Goal: Transaction & Acquisition: Subscribe to service/newsletter

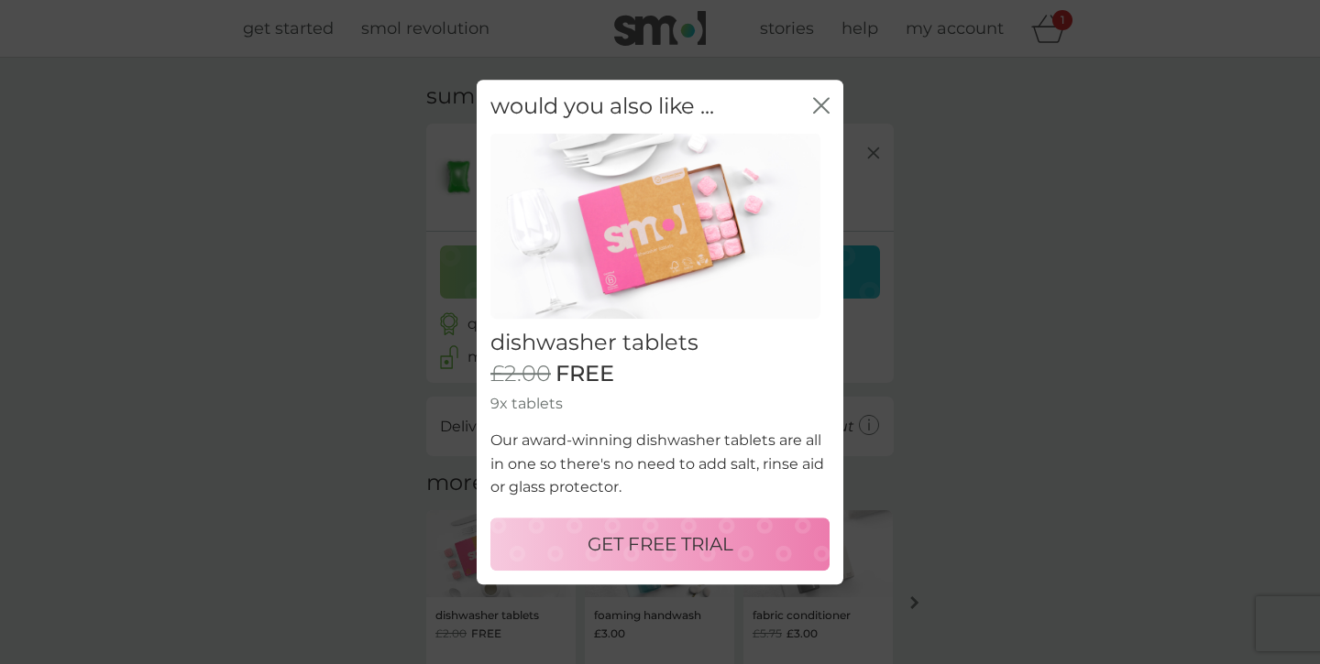
click at [686, 543] on p "GET FREE TRIAL" at bounding box center [660, 544] width 146 height 29
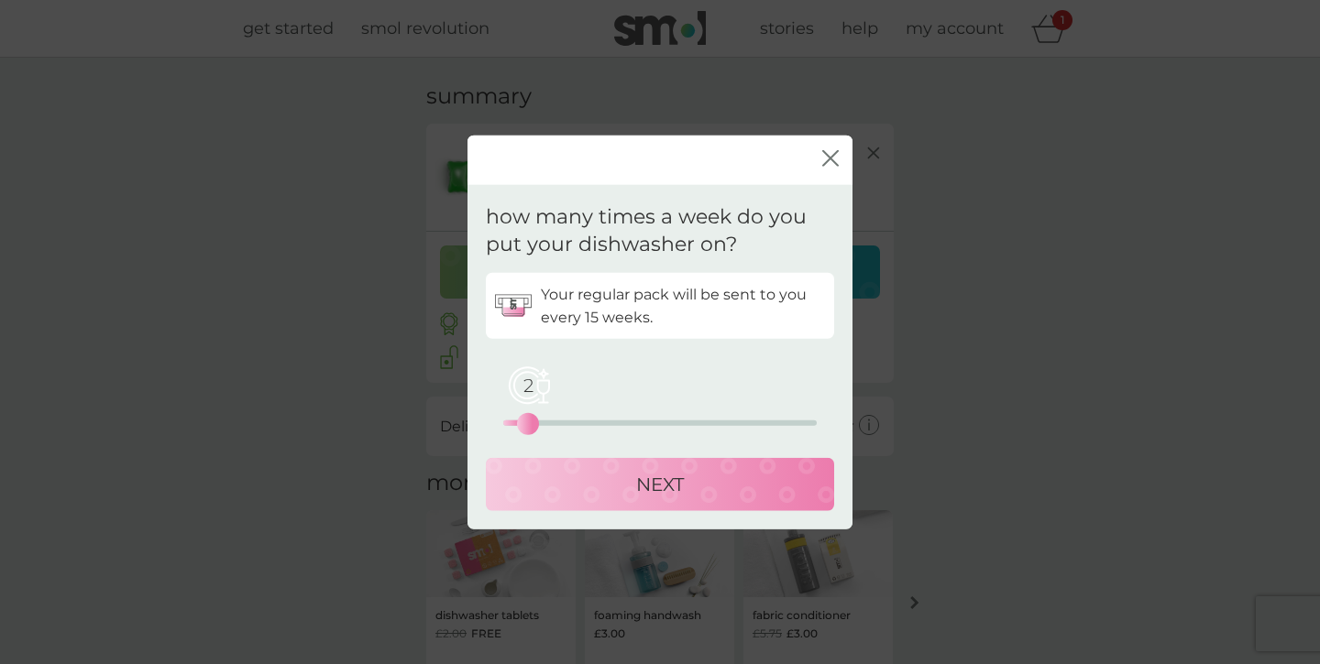
drag, startPoint x: 503, startPoint y: 423, endPoint x: 533, endPoint y: 425, distance: 30.3
click at [531, 425] on div "2" at bounding box center [527, 424] width 7 height 7
drag, startPoint x: 532, startPoint y: 428, endPoint x: 551, endPoint y: 428, distance: 18.3
click at [551, 428] on div "4" at bounding box center [553, 424] width 7 height 7
click at [654, 491] on p "NEXT" at bounding box center [660, 484] width 48 height 29
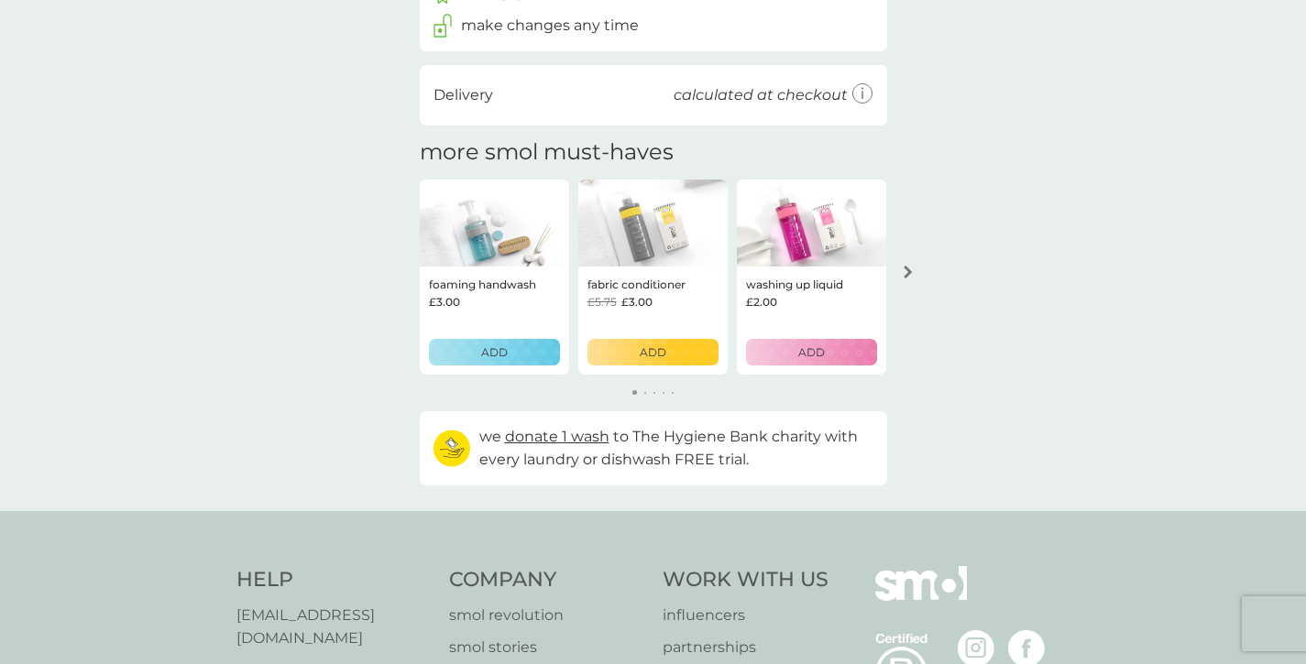
scroll to position [437, 0]
click at [907, 275] on icon "arrow right" at bounding box center [908, 273] width 8 height 13
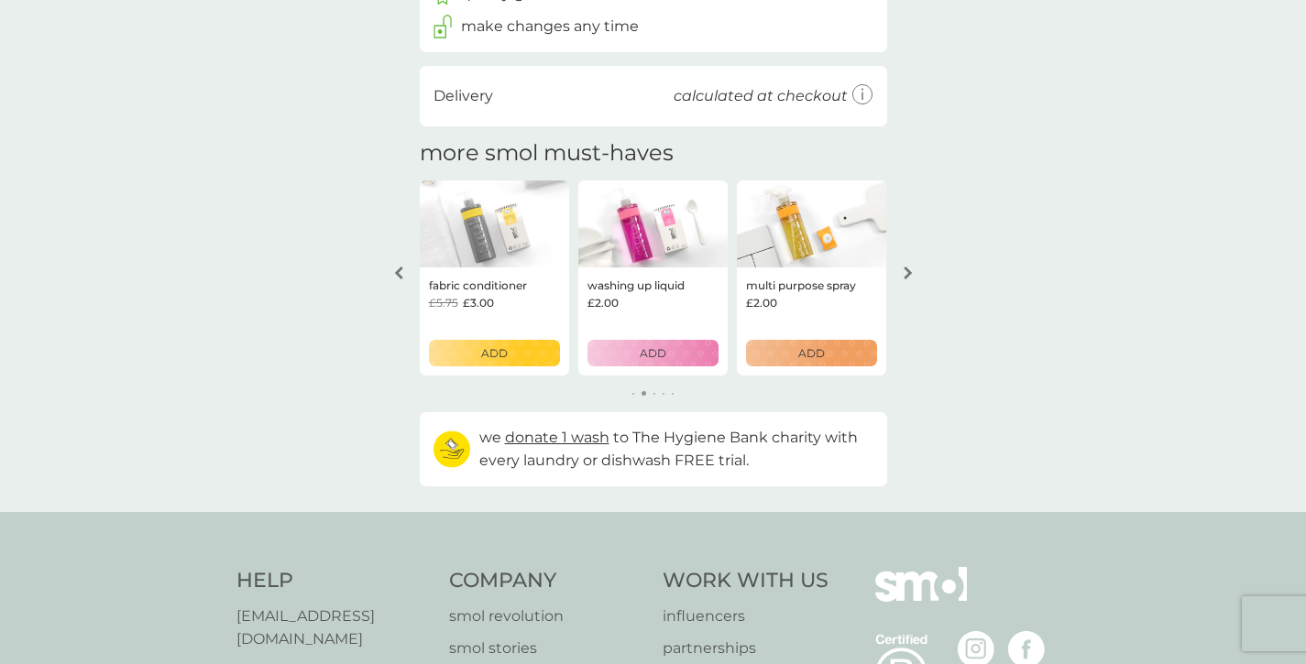
click at [907, 275] on icon "arrow right" at bounding box center [908, 273] width 8 height 13
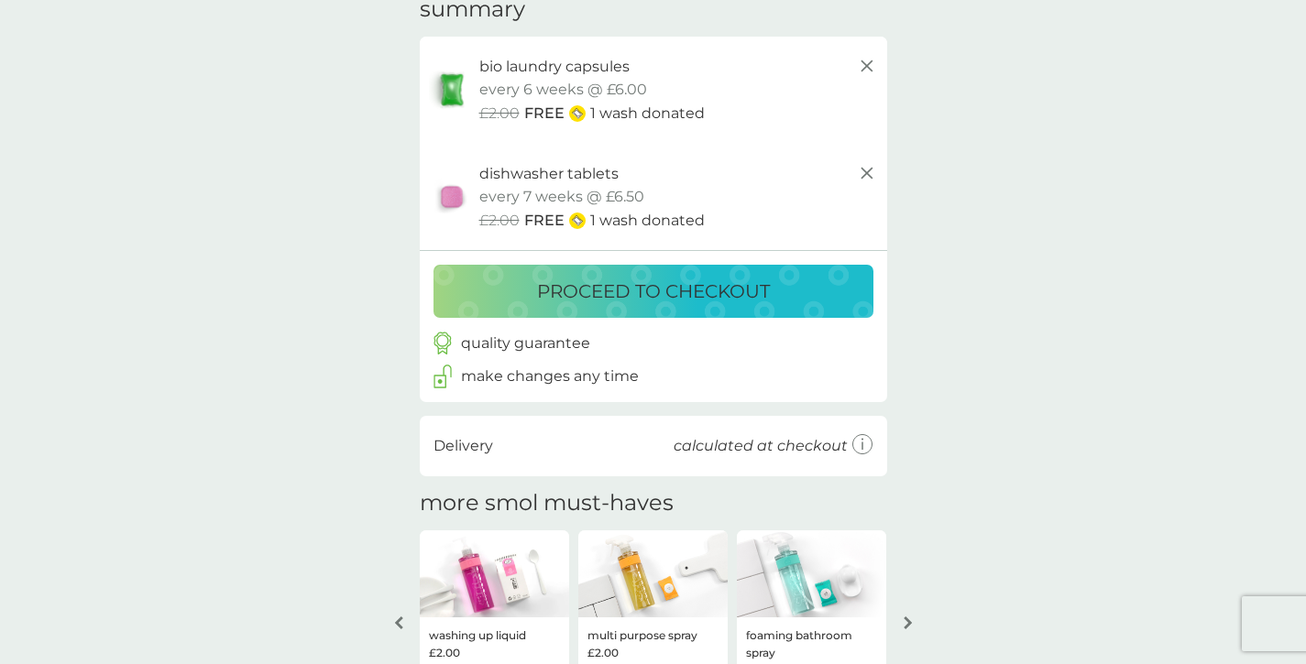
scroll to position [0, 0]
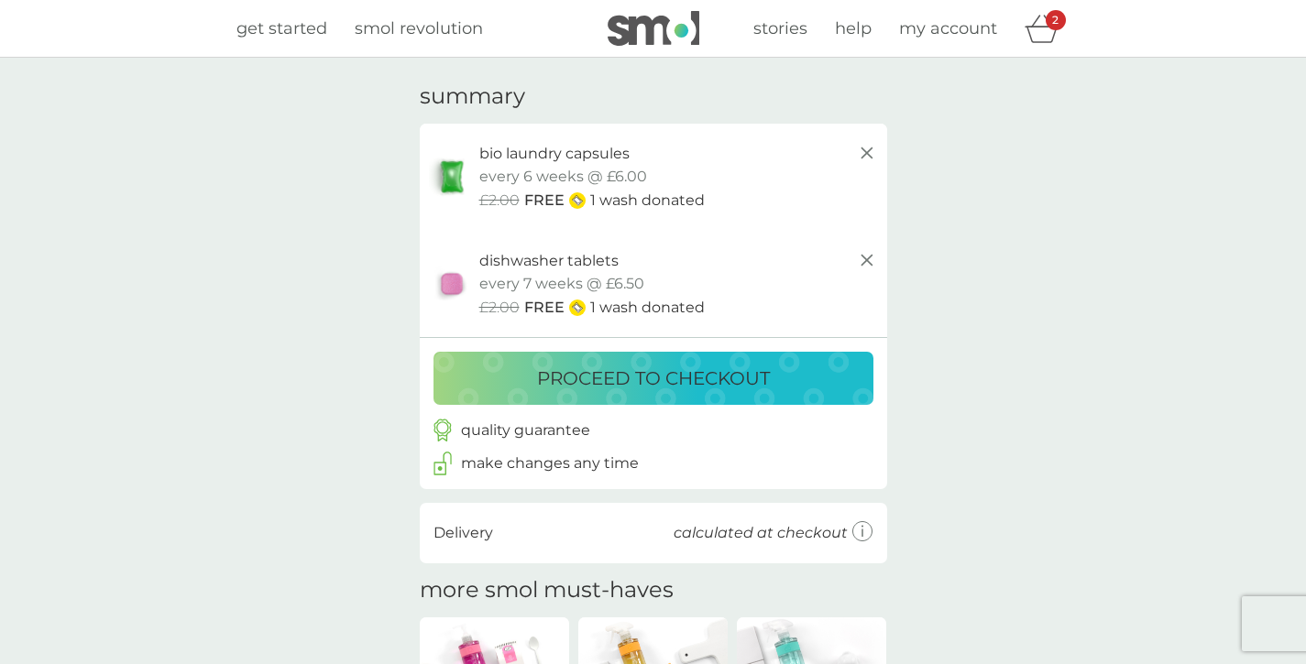
click at [634, 380] on p "proceed to checkout" at bounding box center [653, 378] width 233 height 29
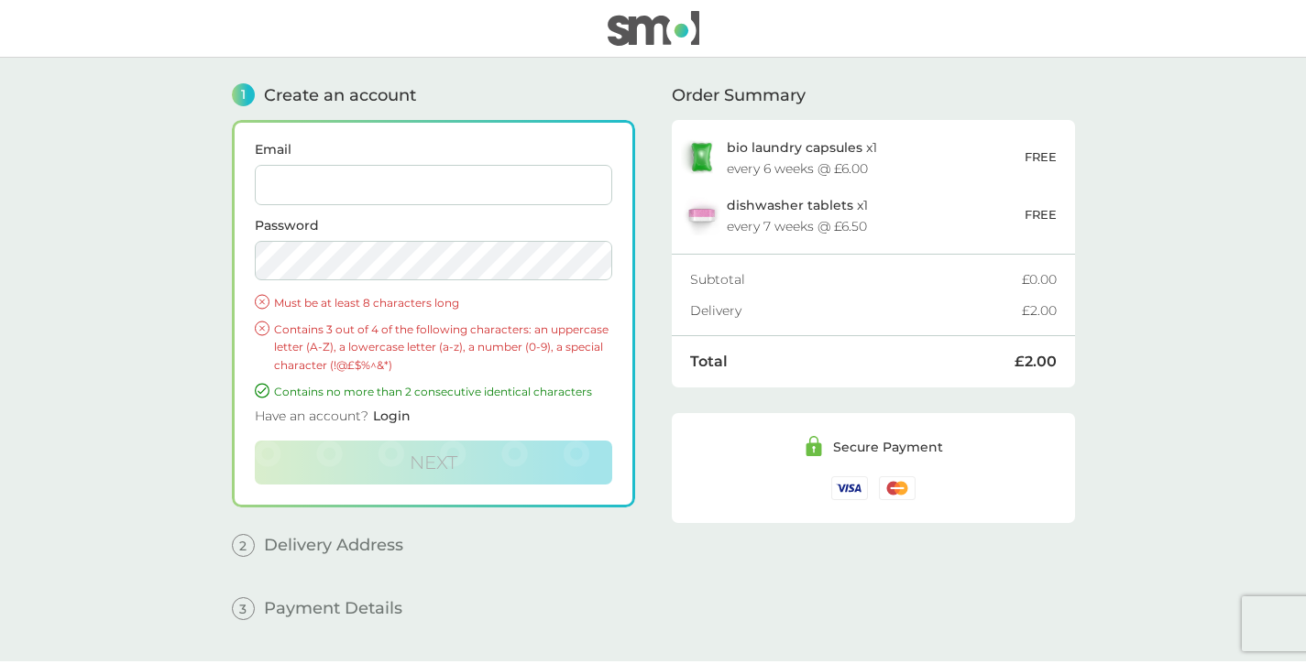
click at [528, 196] on input "Email" at bounding box center [433, 185] width 357 height 40
type input "[PERSON_NAME][EMAIL_ADDRESS][PERSON_NAME][DOMAIN_NAME]"
click at [202, 380] on main "1 Create an account Email [PERSON_NAME][EMAIL_ADDRESS][PERSON_NAME][DOMAIN_NAME…" at bounding box center [653, 360] width 1306 height 604
click at [230, 305] on div "1 Create an account Email [PERSON_NAME][EMAIL_ADDRESS][PERSON_NAME][DOMAIN_NAME…" at bounding box center [654, 360] width 880 height 604
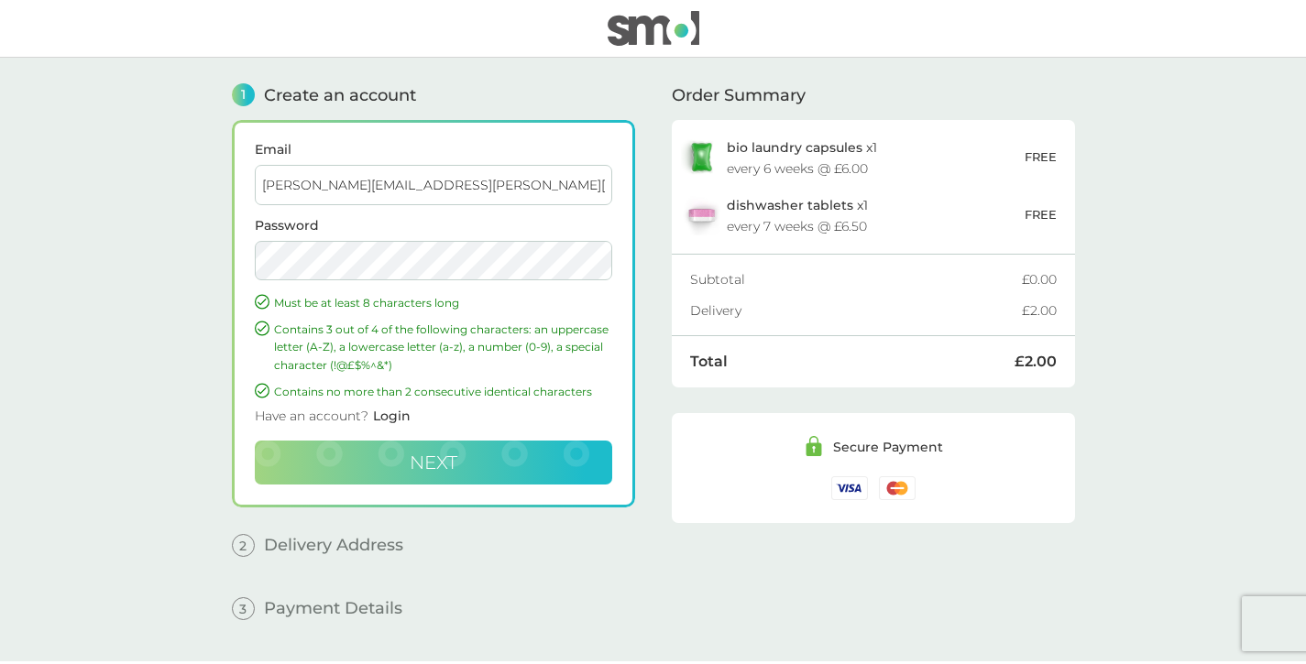
click at [486, 460] on button "Next" at bounding box center [433, 463] width 357 height 44
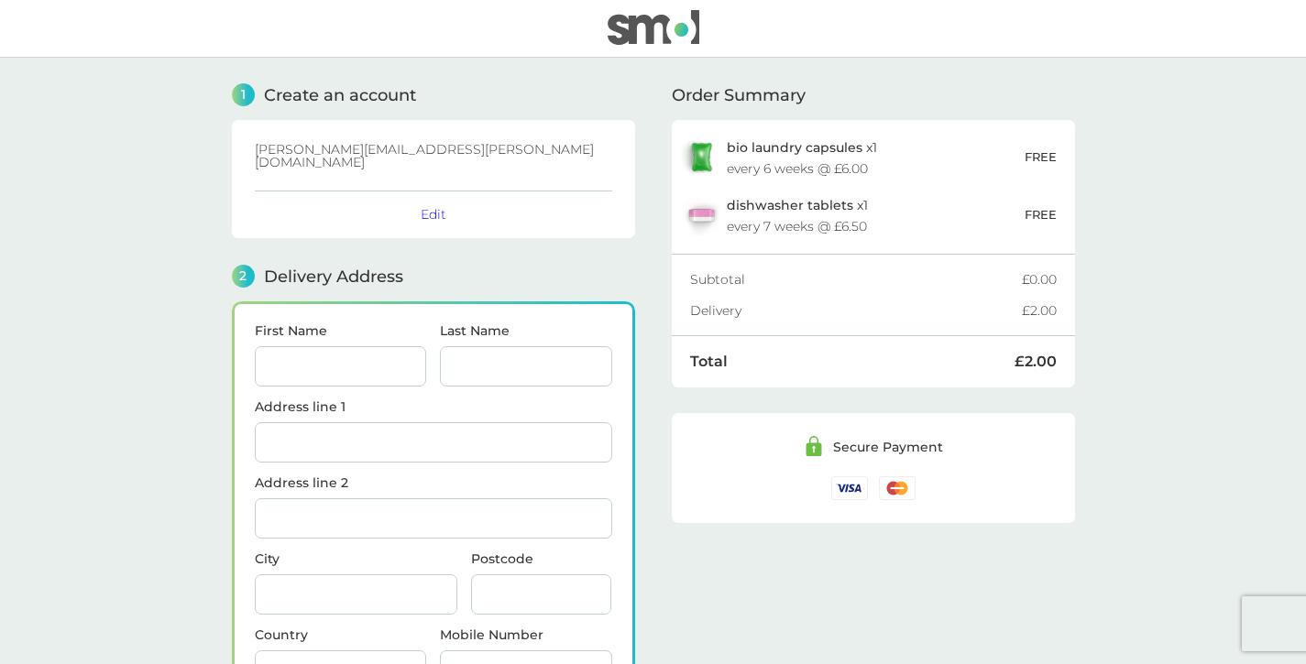
scroll to position [165, 0]
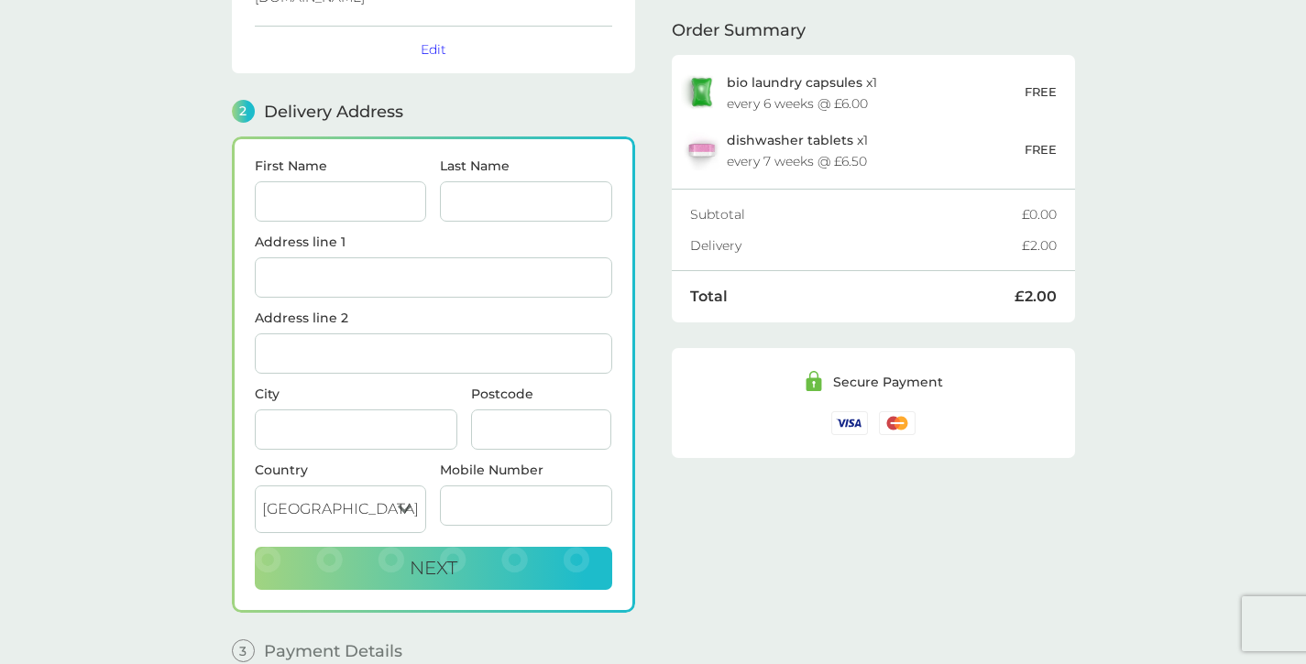
click at [313, 197] on input "First Name" at bounding box center [341, 201] width 172 height 40
type input "[PERSON_NAME]"
type input "[STREET_ADDRESS][PERSON_NAME]"
type input "[PERSON_NAME]"
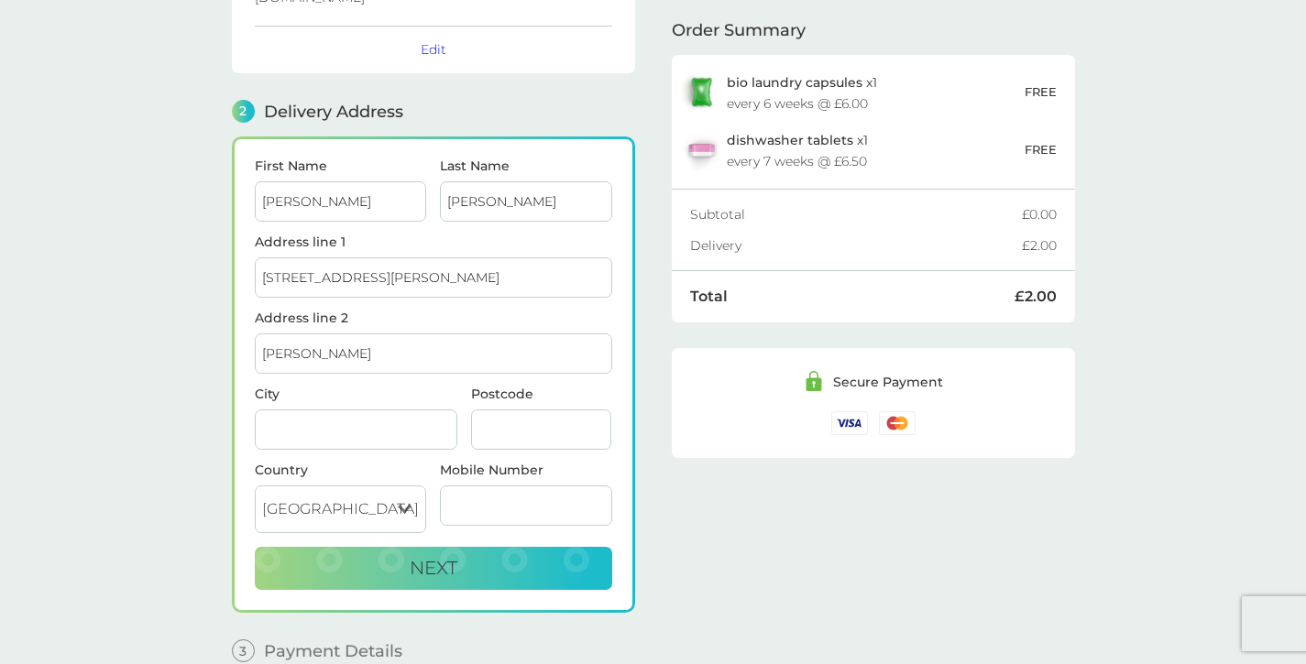
type input "Hull"
type input "HU107TD"
type input "07506773371"
drag, startPoint x: 399, startPoint y: 261, endPoint x: 203, endPoint y: 258, distance: 196.1
click at [203, 258] on main "1 Create an account [PERSON_NAME][EMAIL_ADDRESS][PERSON_NAME][DOMAIN_NAME] Edit…" at bounding box center [653, 298] width 1306 height 811
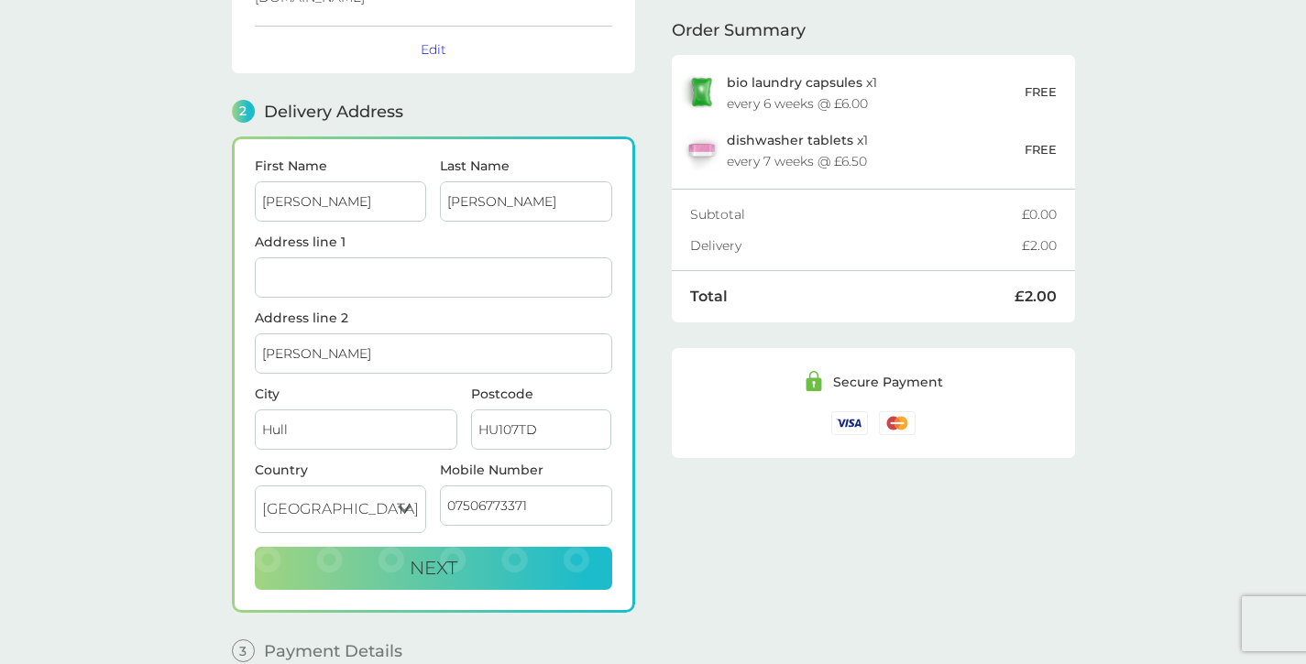
drag, startPoint x: 313, startPoint y: 344, endPoint x: 194, endPoint y: 347, distance: 119.2
click at [194, 347] on main "1 Create an account [PERSON_NAME][EMAIL_ADDRESS][PERSON_NAME][DOMAIN_NAME] Edit…" at bounding box center [653, 298] width 1306 height 811
type input "[PERSON_NAME]"
drag, startPoint x: 321, startPoint y: 335, endPoint x: 173, endPoint y: 354, distance: 148.7
click at [173, 354] on main "1 Create an account [PERSON_NAME][EMAIL_ADDRESS][PERSON_NAME][DOMAIN_NAME] Edit…" at bounding box center [653, 298] width 1306 height 811
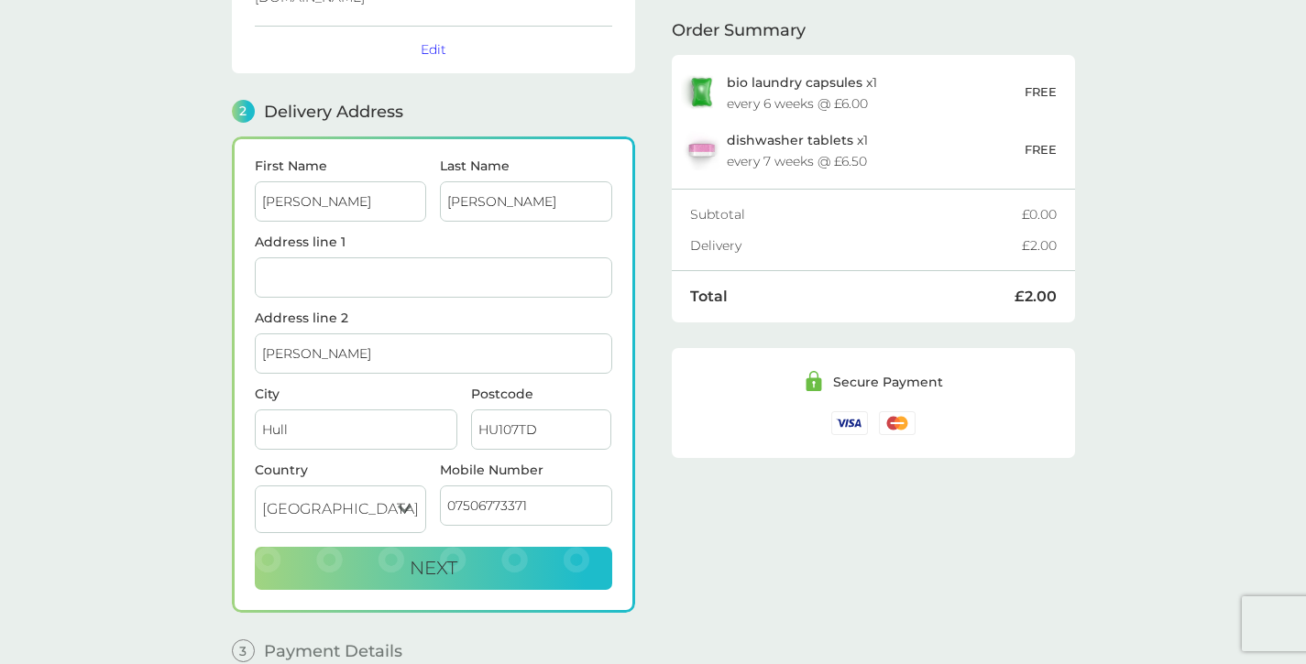
drag, startPoint x: 293, startPoint y: 340, endPoint x: 220, endPoint y: 342, distance: 73.3
click at [220, 342] on div "1 Create an account [PERSON_NAME][EMAIL_ADDRESS][PERSON_NAME][DOMAIN_NAME] Edit…" at bounding box center [654, 298] width 880 height 811
drag, startPoint x: 301, startPoint y: 407, endPoint x: 220, endPoint y: 408, distance: 80.6
click at [220, 408] on div "1 Create an account [PERSON_NAME][EMAIL_ADDRESS][PERSON_NAME][DOMAIN_NAME] Edit…" at bounding box center [654, 298] width 880 height 811
drag, startPoint x: 570, startPoint y: 409, endPoint x: 414, endPoint y: 413, distance: 155.8
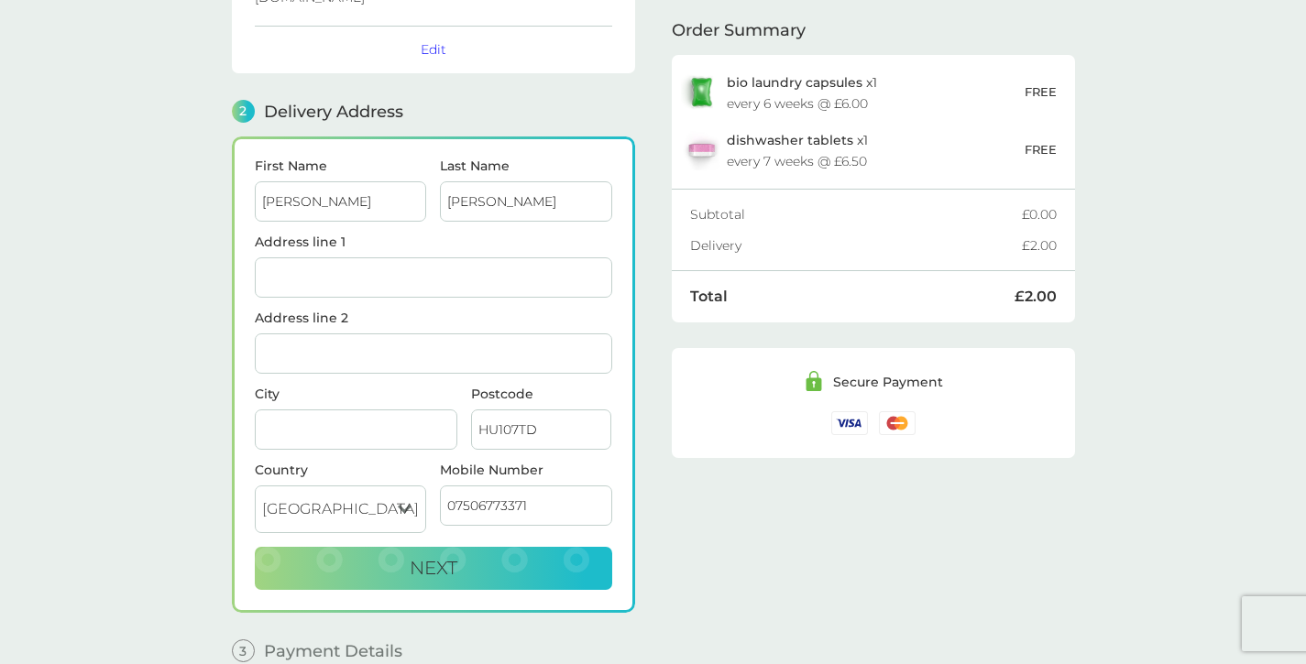
click at [414, 413] on div "City Postcode HU107TD" at bounding box center [432, 426] width 371 height 76
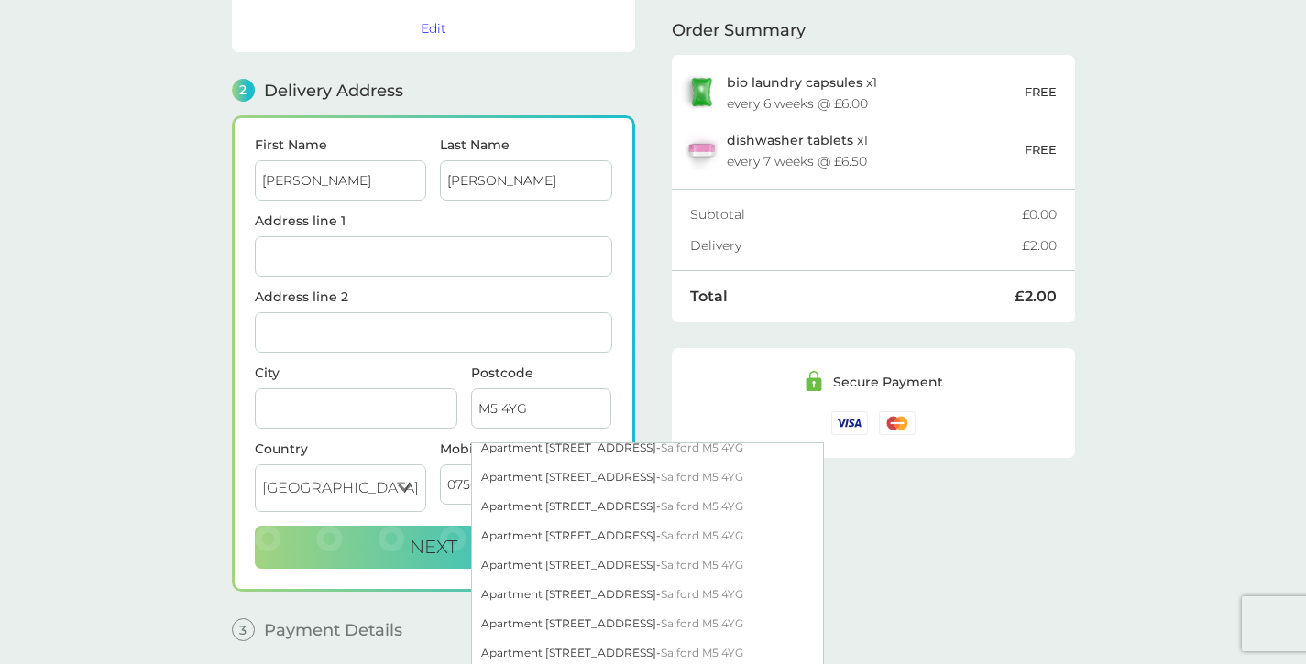
scroll to position [241, 0]
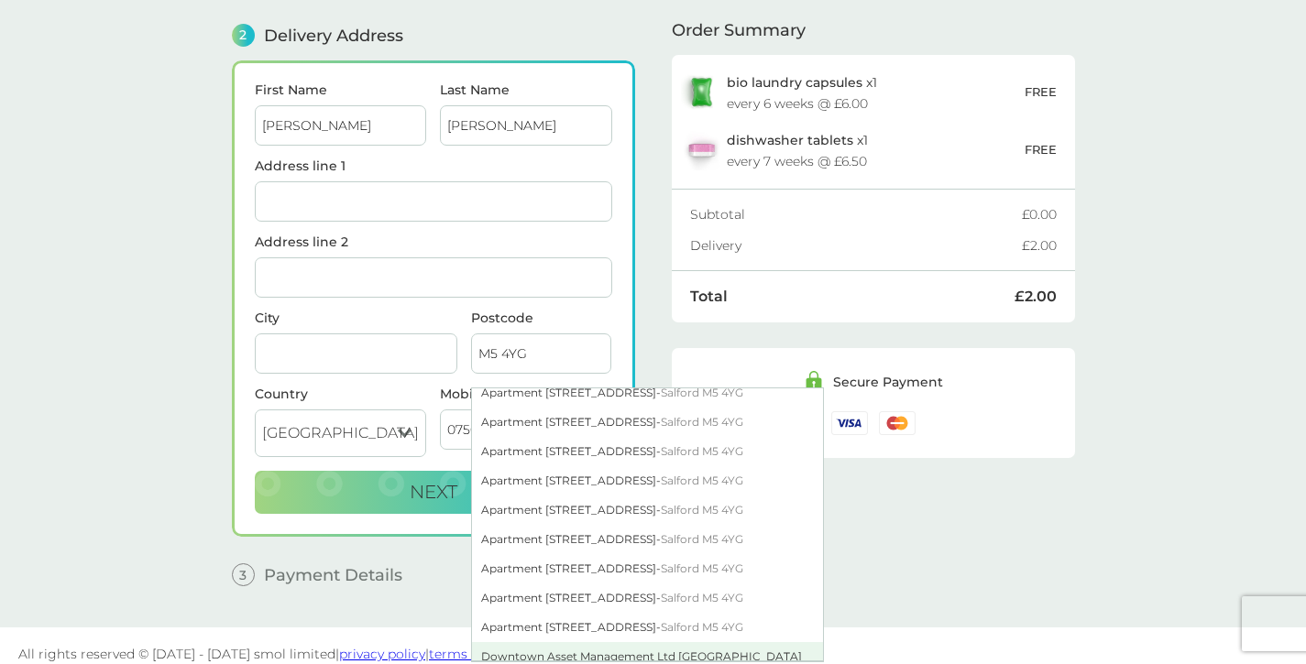
type input "M5 4YG"
click at [580, 642] on div "Downtown Asset Management Ltd [GEOGRAPHIC_DATA] [STREET_ADDRESS]" at bounding box center [647, 662] width 351 height 40
type input "[GEOGRAPHIC_DATA], [STREET_ADDRESS]"
type input "Salford"
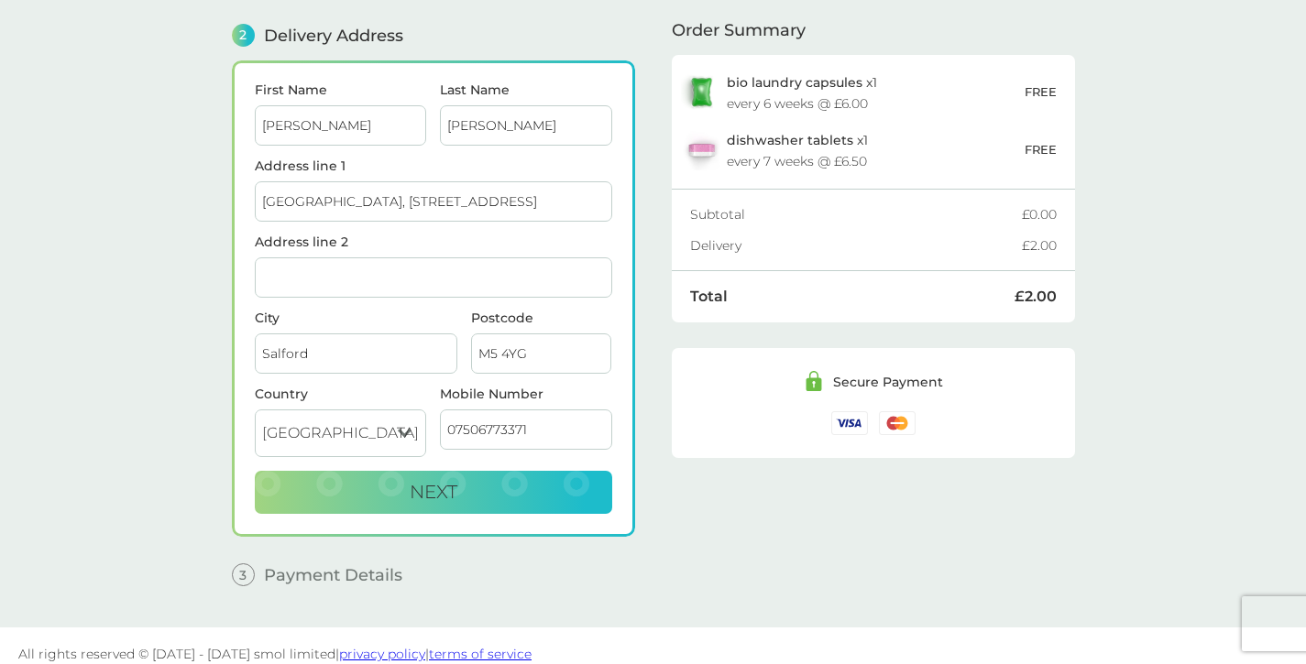
click at [73, 341] on main "1 Create an account [PERSON_NAME][EMAIL_ADDRESS][PERSON_NAME][DOMAIN_NAME] Edit…" at bounding box center [653, 222] width 1306 height 811
drag, startPoint x: 552, startPoint y: 412, endPoint x: 438, endPoint y: 396, distance: 114.8
click at [438, 396] on div "Mobile Number [PHONE_NUMBER]" at bounding box center [526, 429] width 186 height 83
click at [448, 484] on span "Next" at bounding box center [434, 492] width 48 height 22
paste input "7796 926 634"
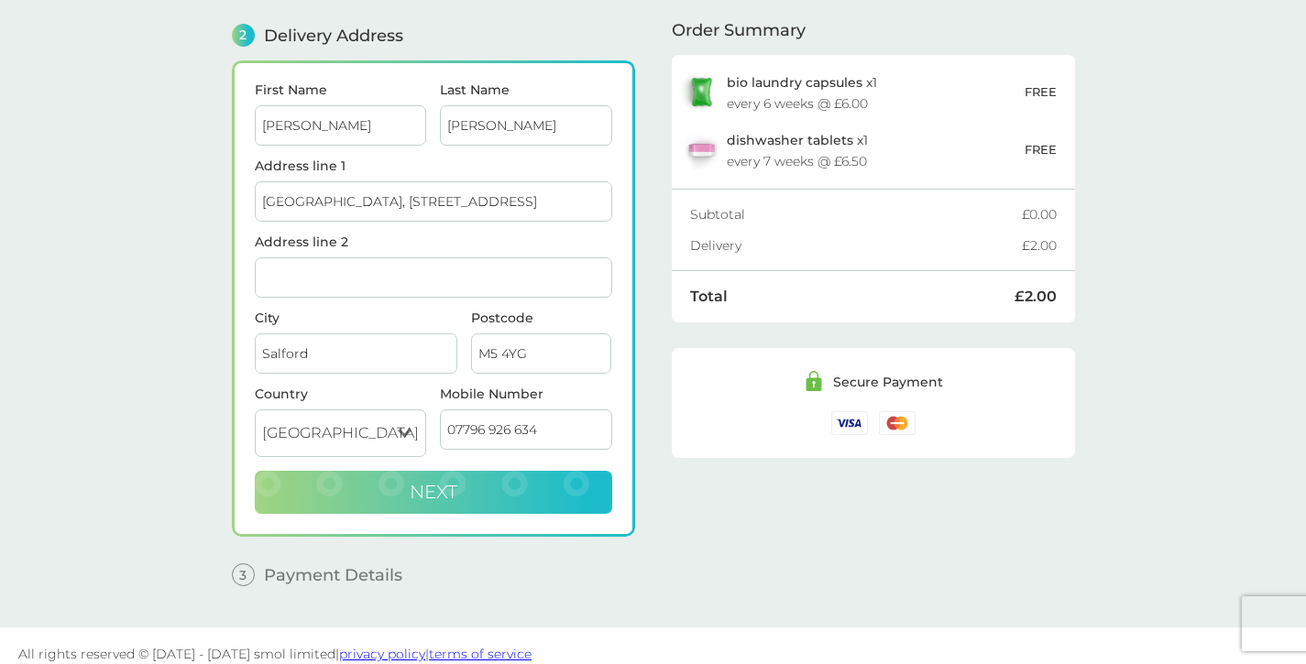
type input "07796 926 634"
click at [491, 477] on button "Next" at bounding box center [433, 493] width 357 height 44
checkbox input "true"
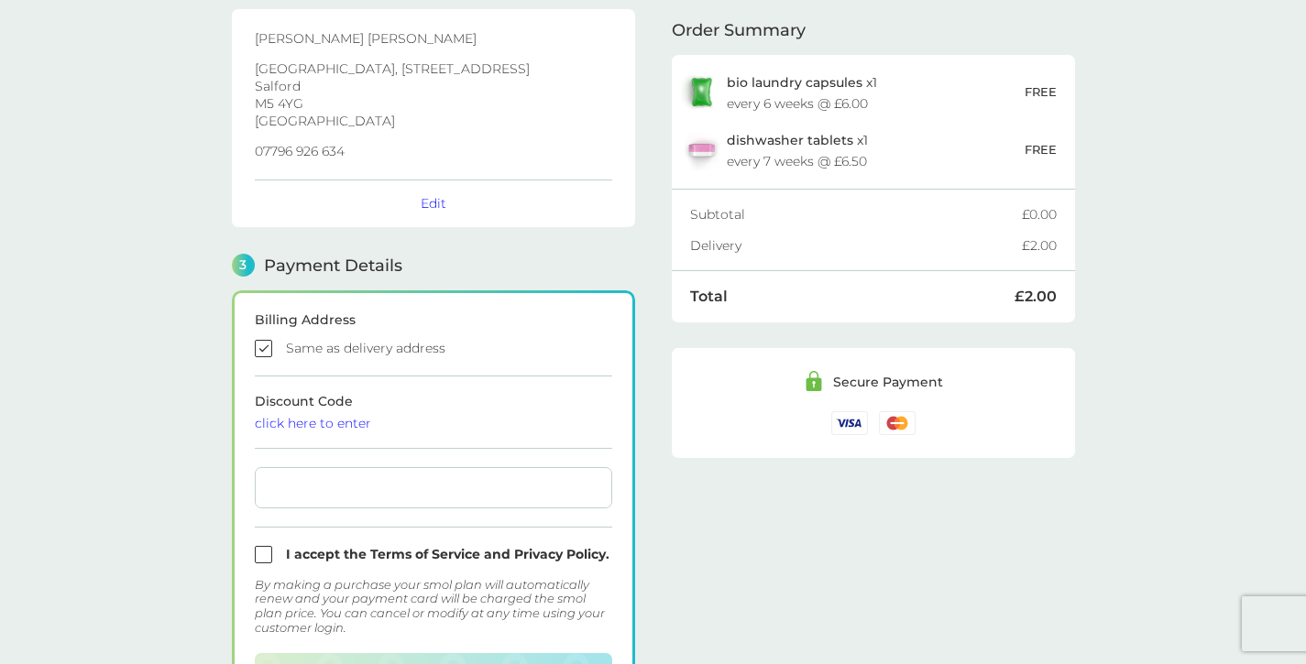
scroll to position [291, 0]
